Goal: Check status

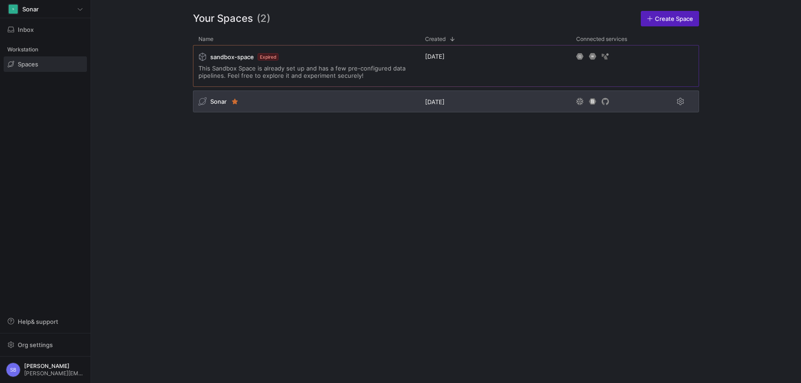
click at [219, 103] on span "Sonar" at bounding box center [218, 101] width 16 height 7
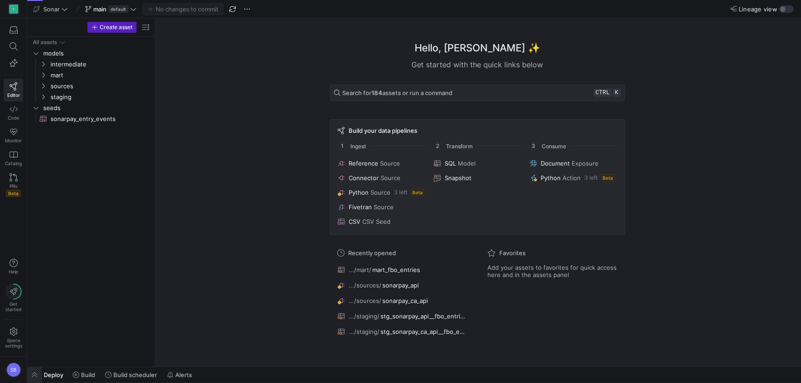
click at [35, 373] on span "button" at bounding box center [34, 374] width 15 height 15
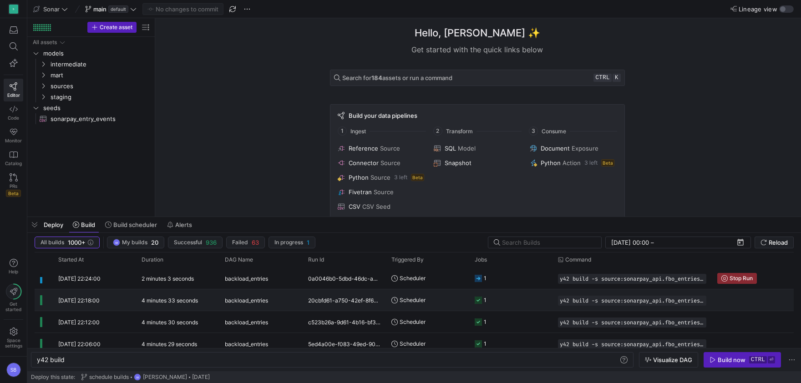
click at [163, 300] on y42-duration "4 minutes 33 seconds" at bounding box center [170, 300] width 56 height 7
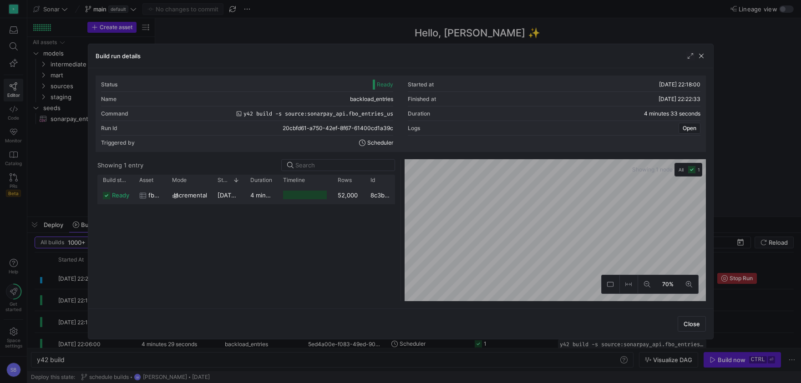
click at [233, 193] on span "[DATE] 22:18:01" at bounding box center [240, 195] width 45 height 7
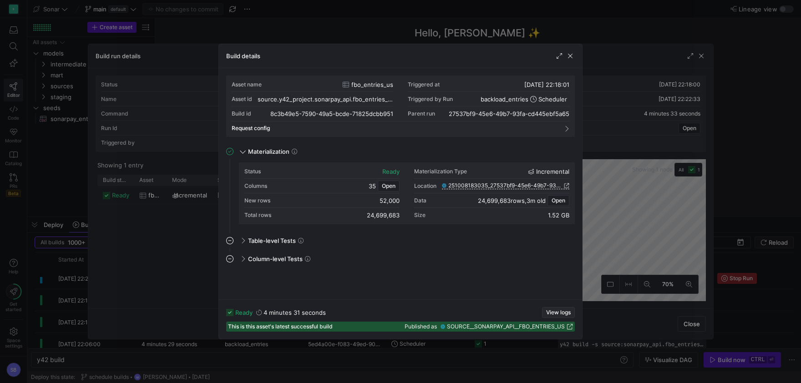
click at [559, 312] on span "View logs" at bounding box center [558, 313] width 25 height 6
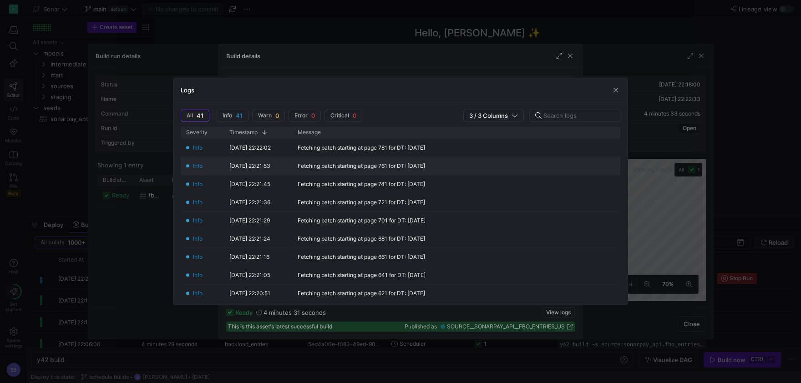
scroll to position [255, 0]
click at [613, 90] on span "button" at bounding box center [616, 90] width 9 height 9
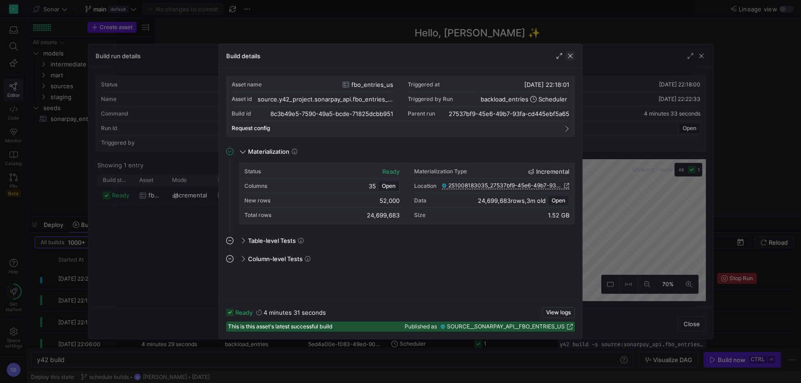
click at [574, 57] on span "button" at bounding box center [570, 55] width 9 height 9
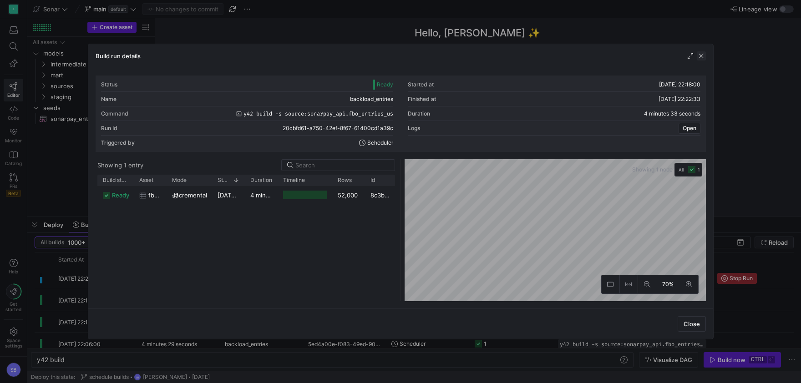
click at [704, 54] on span "button" at bounding box center [701, 55] width 9 height 9
